Goal: Find specific page/section: Find specific page/section

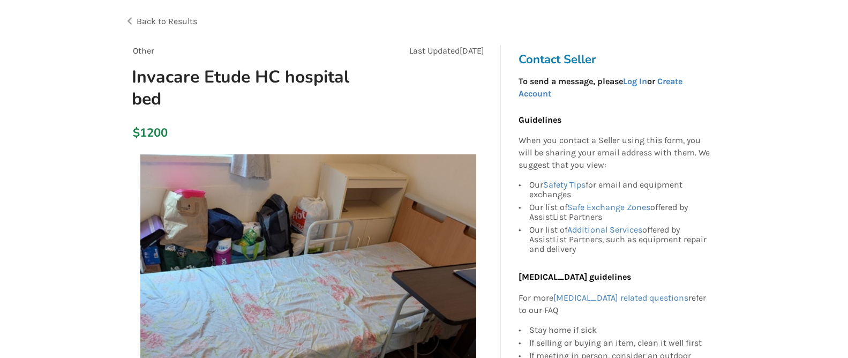
scroll to position [51, 0]
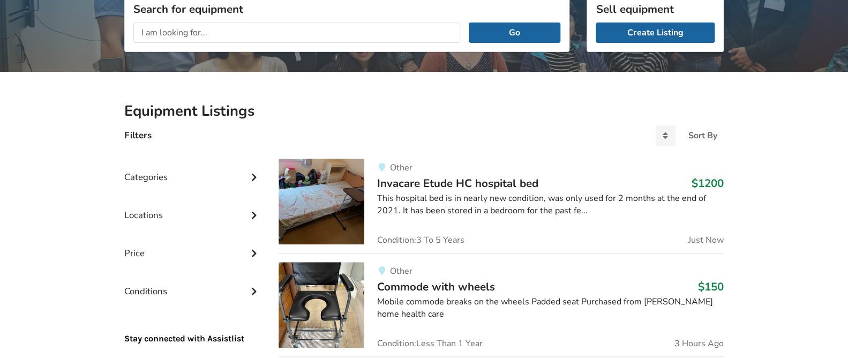
scroll to position [153, 0]
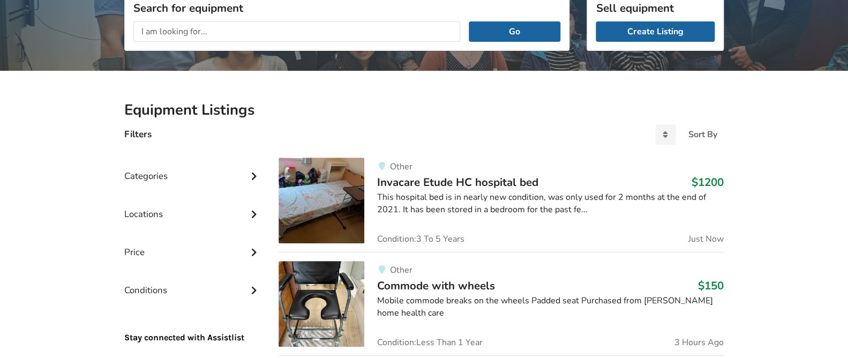
click at [413, 182] on span "Invacare Etude HC hospital bed" at bounding box center [457, 182] width 161 height 15
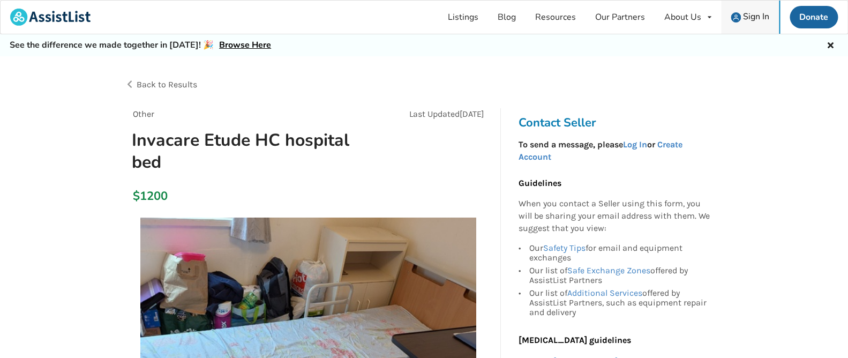
click at [752, 19] on span "Sign In" at bounding box center [756, 17] width 26 height 12
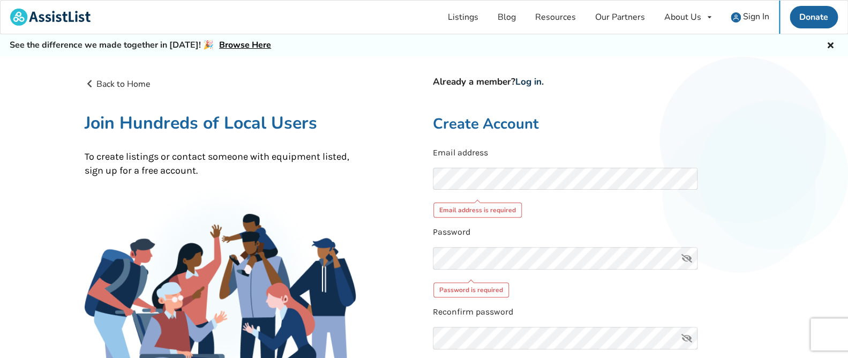
click at [537, 82] on link "Log in" at bounding box center [528, 82] width 26 height 12
